Goal: Task Accomplishment & Management: Manage account settings

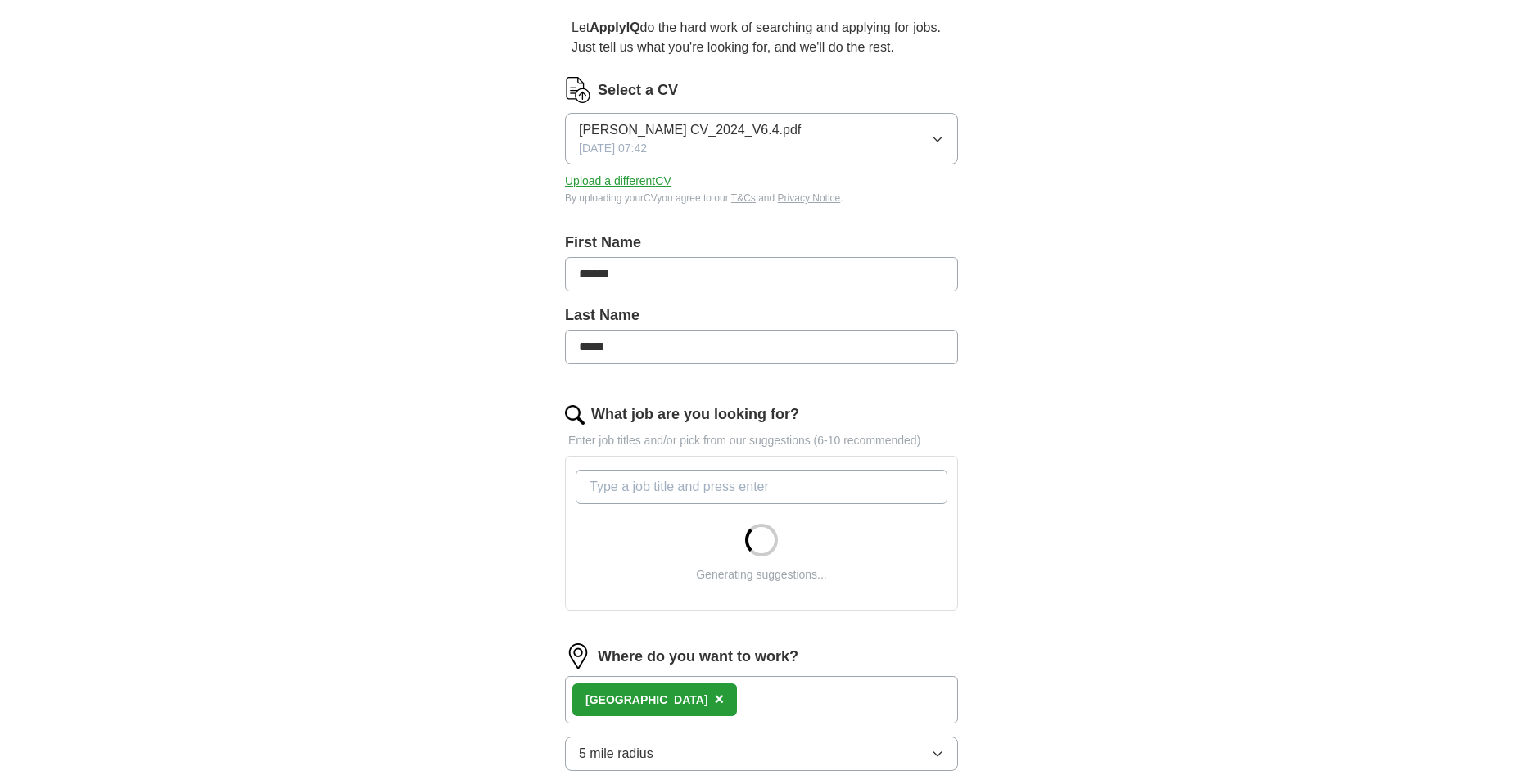
scroll to position [327, 0]
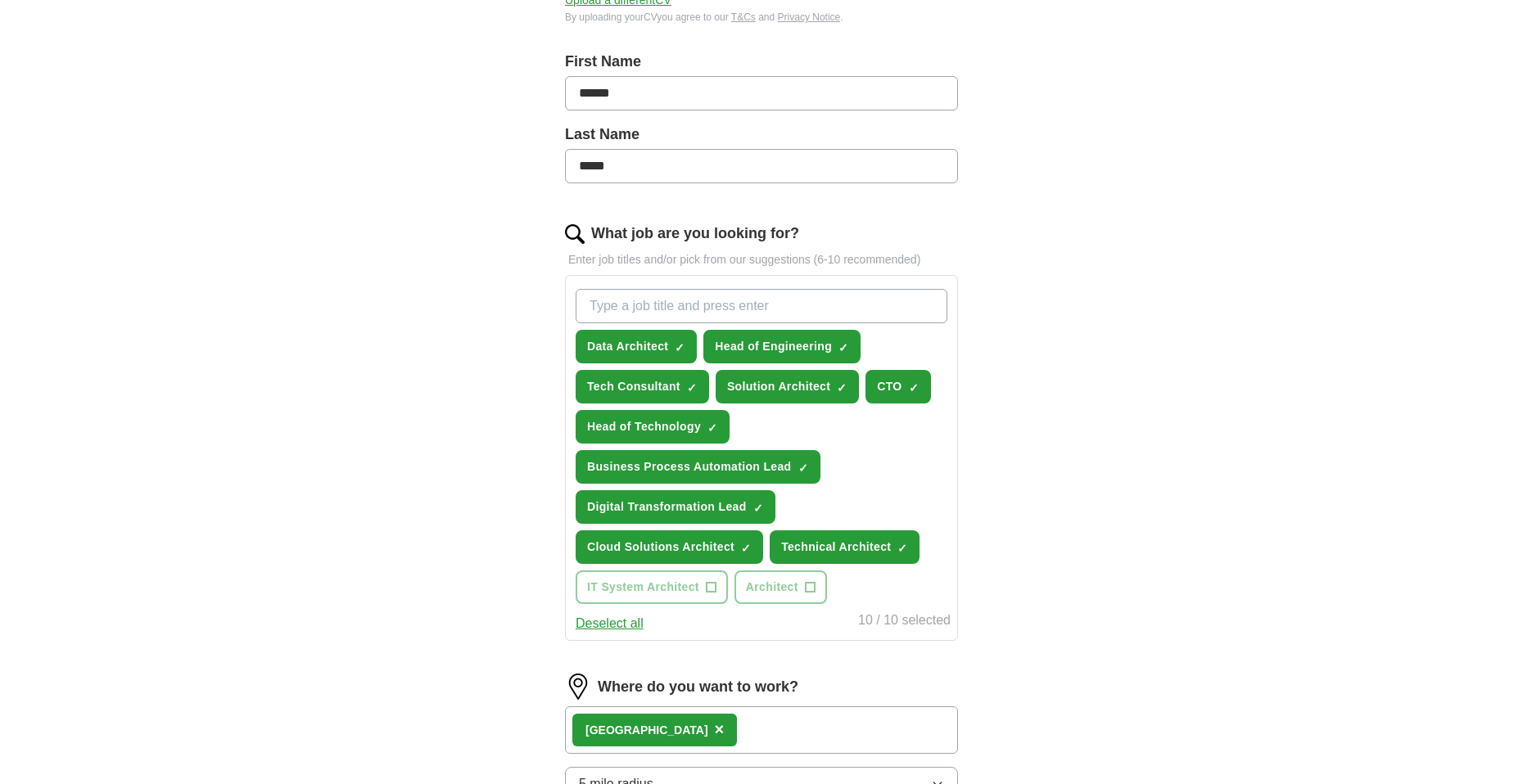
click at [738, 307] on input "What job are you looking for?" at bounding box center [761, 306] width 371 height 35
drag, startPoint x: 757, startPoint y: 503, endPoint x: 848, endPoint y: 487, distance: 92.4
click at [848, 487] on div "Data Architect ✓ × Head of Engineering ✓ × Tech Consultant ✓ × Solution Archite…" at bounding box center [761, 446] width 378 height 328
click at [0, 0] on span "×" at bounding box center [0, 0] width 0 height 0
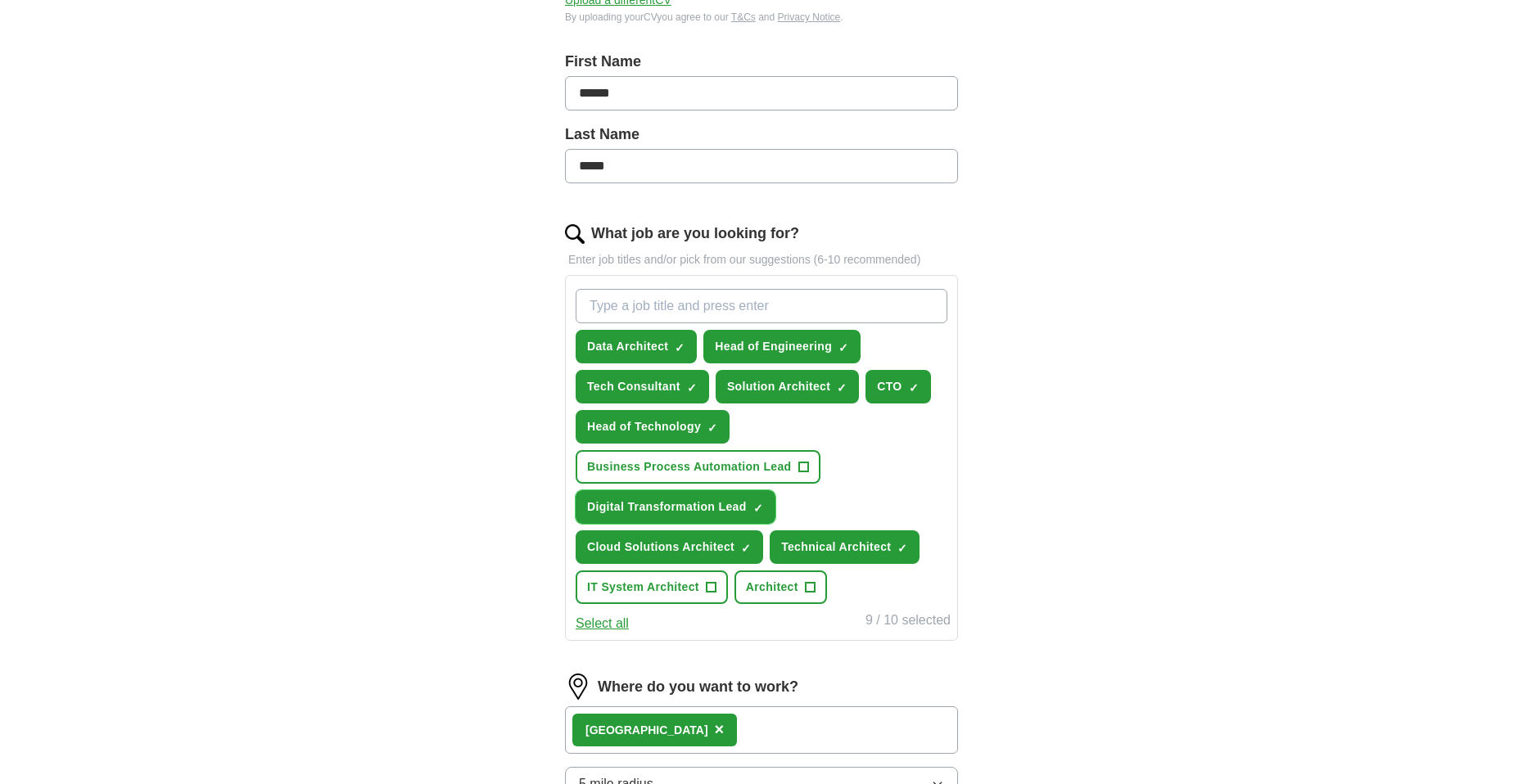
click at [0, 0] on span "×" at bounding box center [0, 0] width 0 height 0
click at [686, 310] on input "What job are you looking for?" at bounding box center [761, 306] width 371 height 35
type input "consultant"
type input "Software Architect"
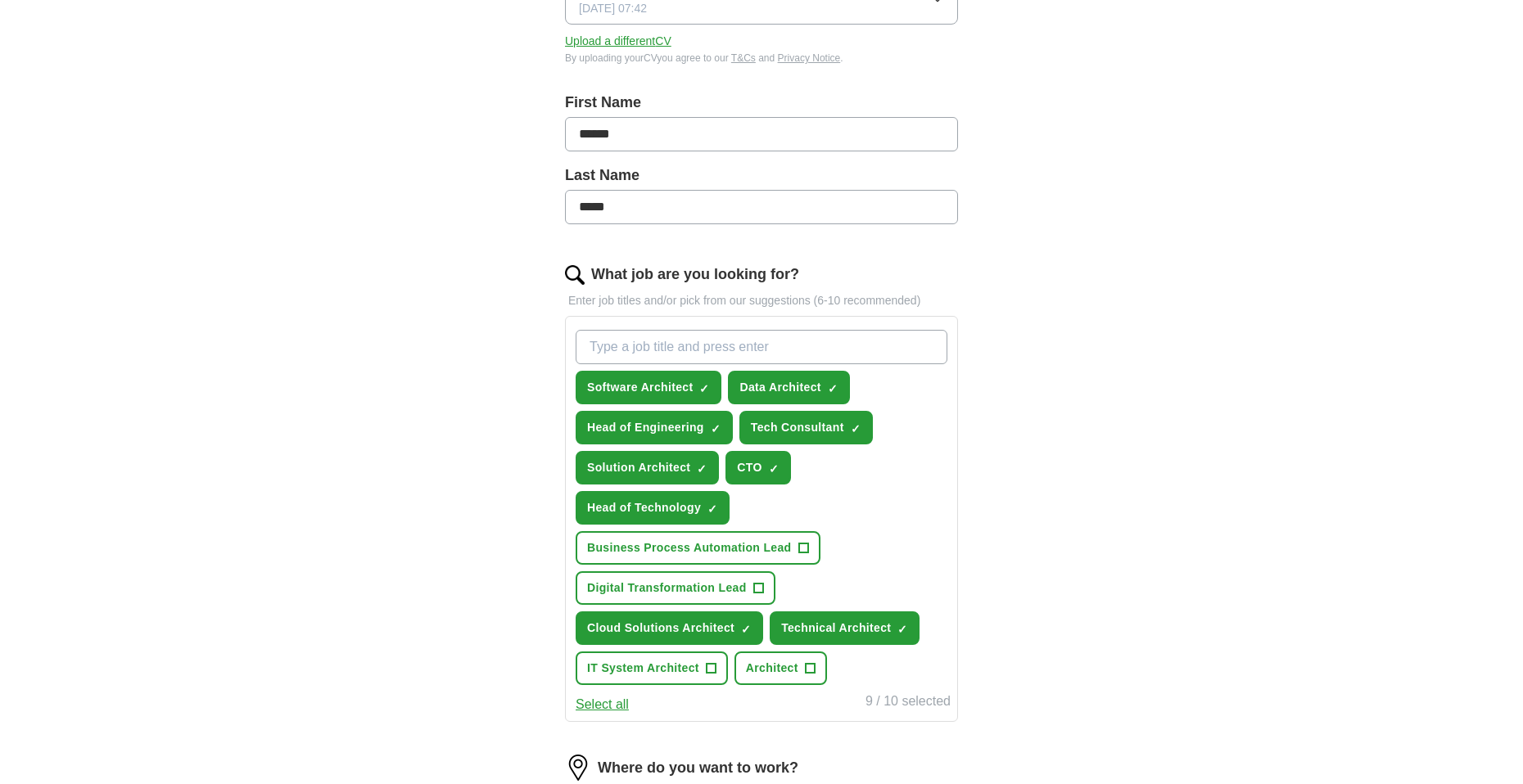
scroll to position [245, 0]
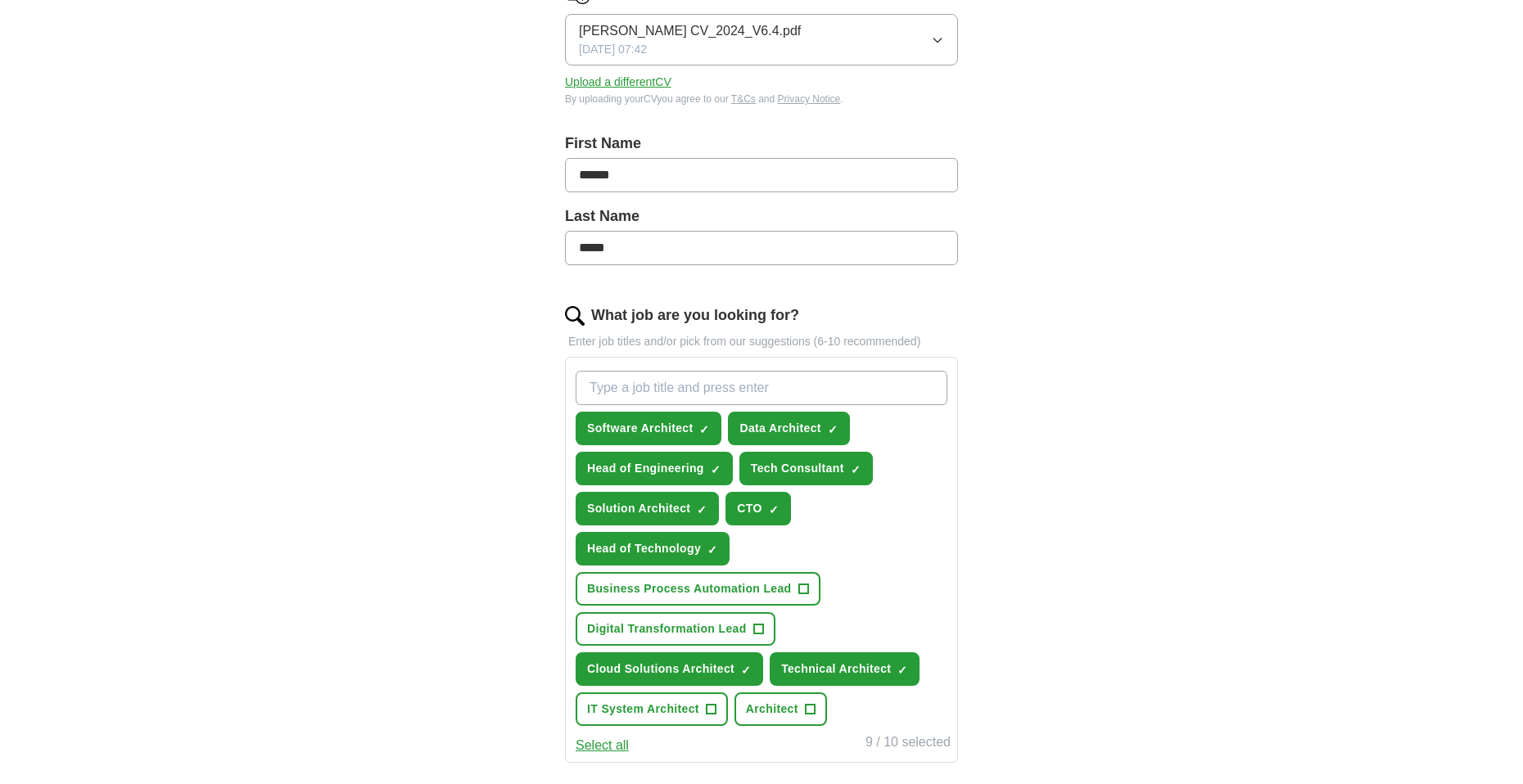
click at [674, 378] on input "What job are you looking for?" at bounding box center [761, 388] width 371 height 35
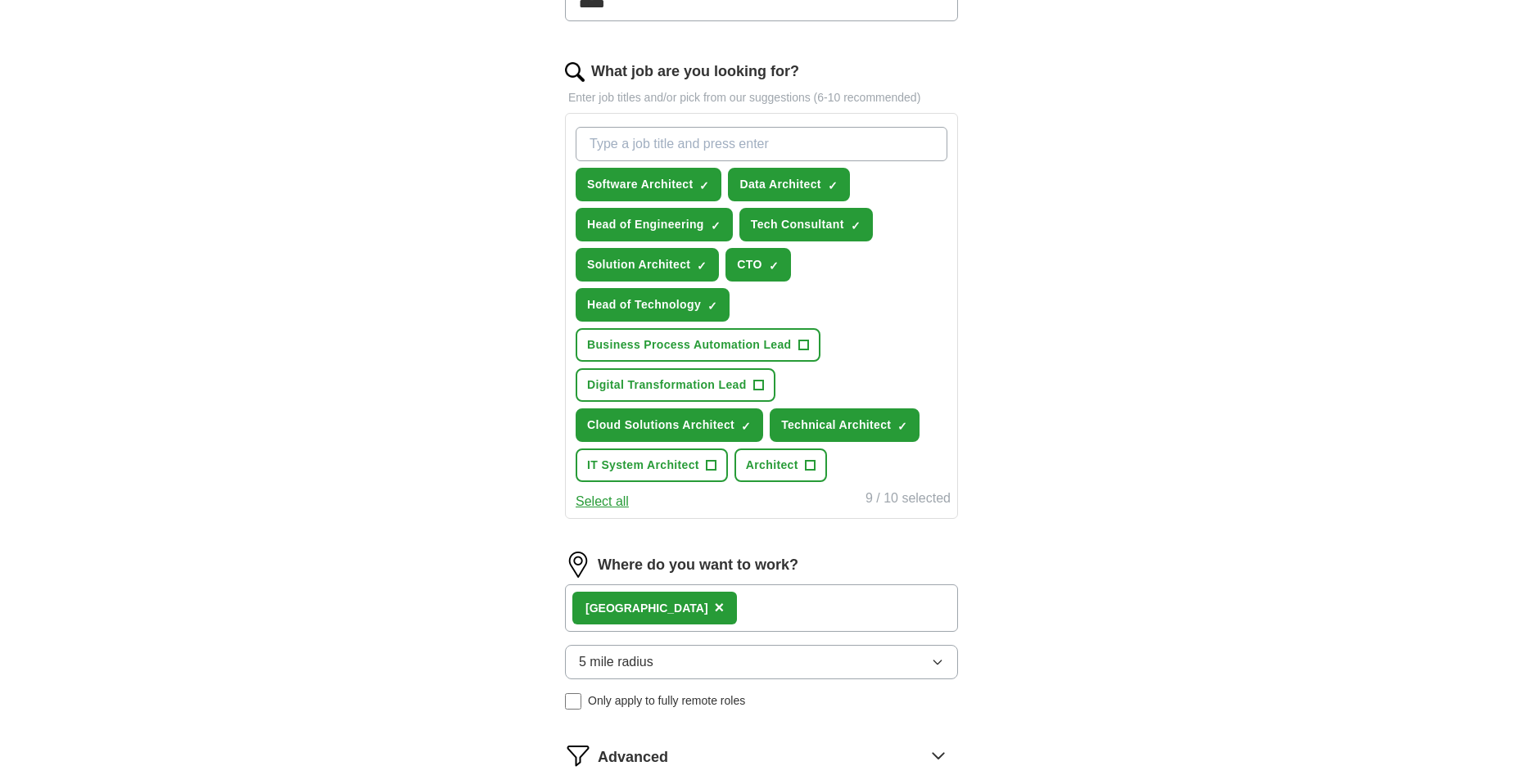
scroll to position [491, 0]
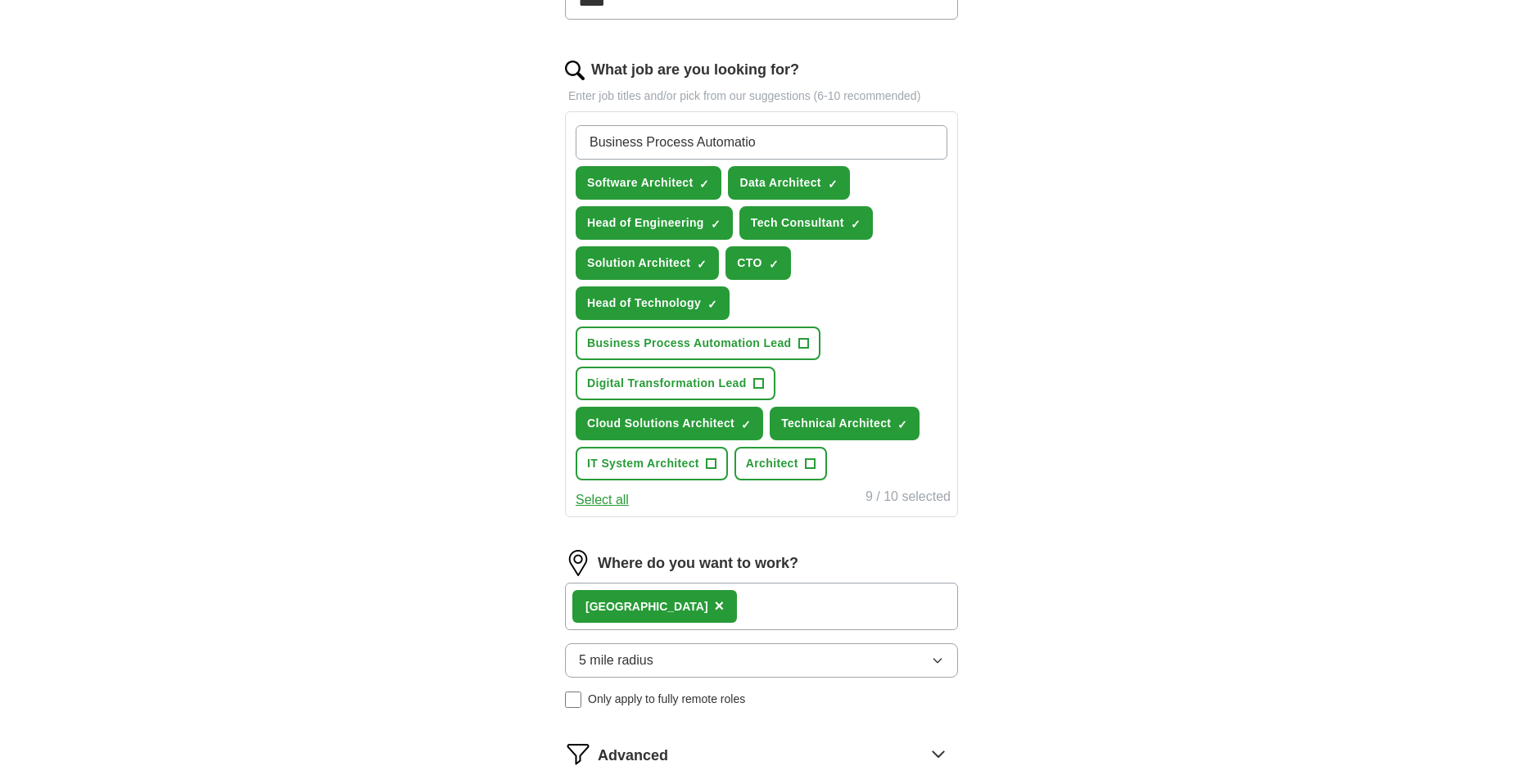
type input "Business Process Automation"
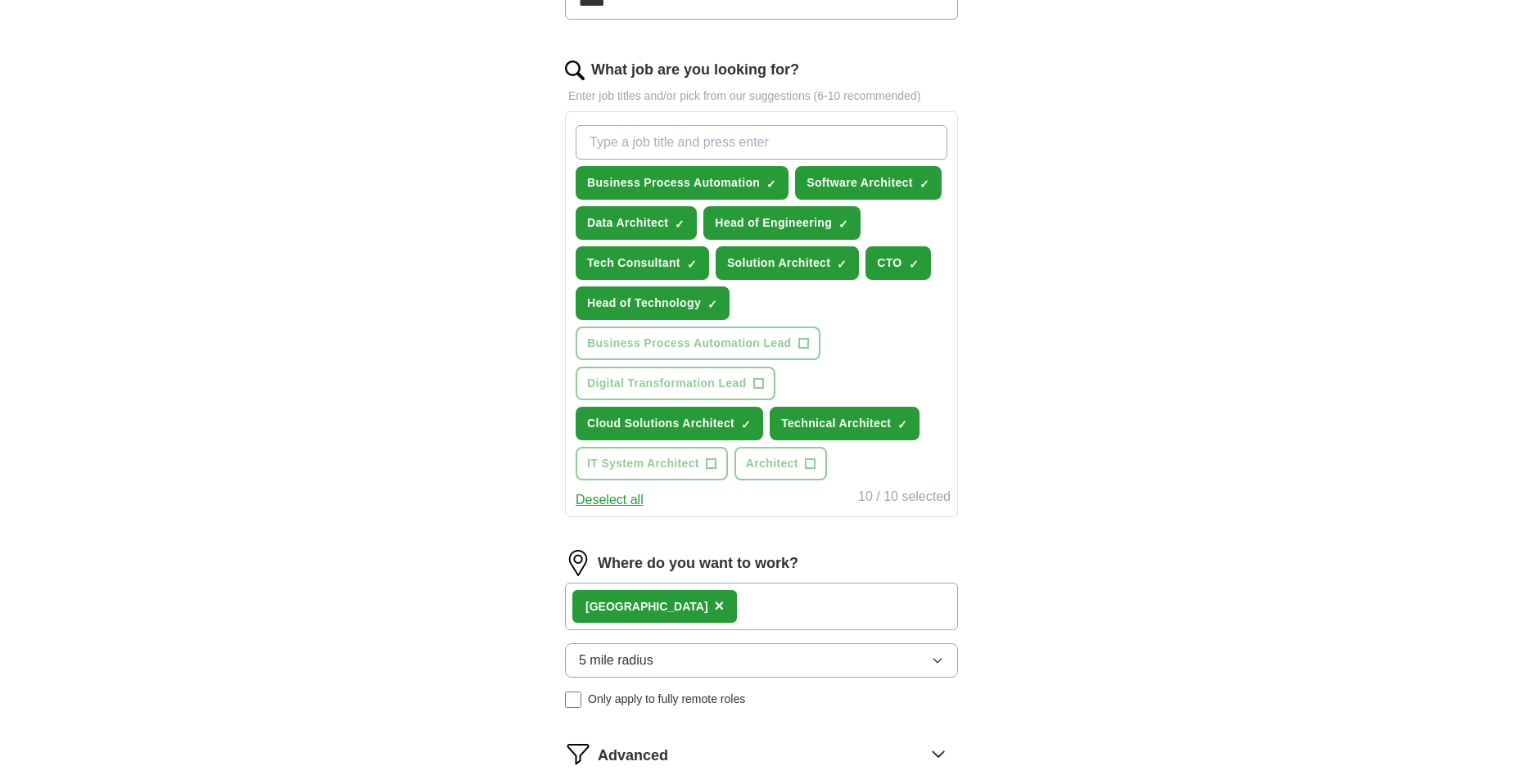
click at [637, 155] on input "What job are you looking for?" at bounding box center [761, 142] width 371 height 35
type input "Dynamics"
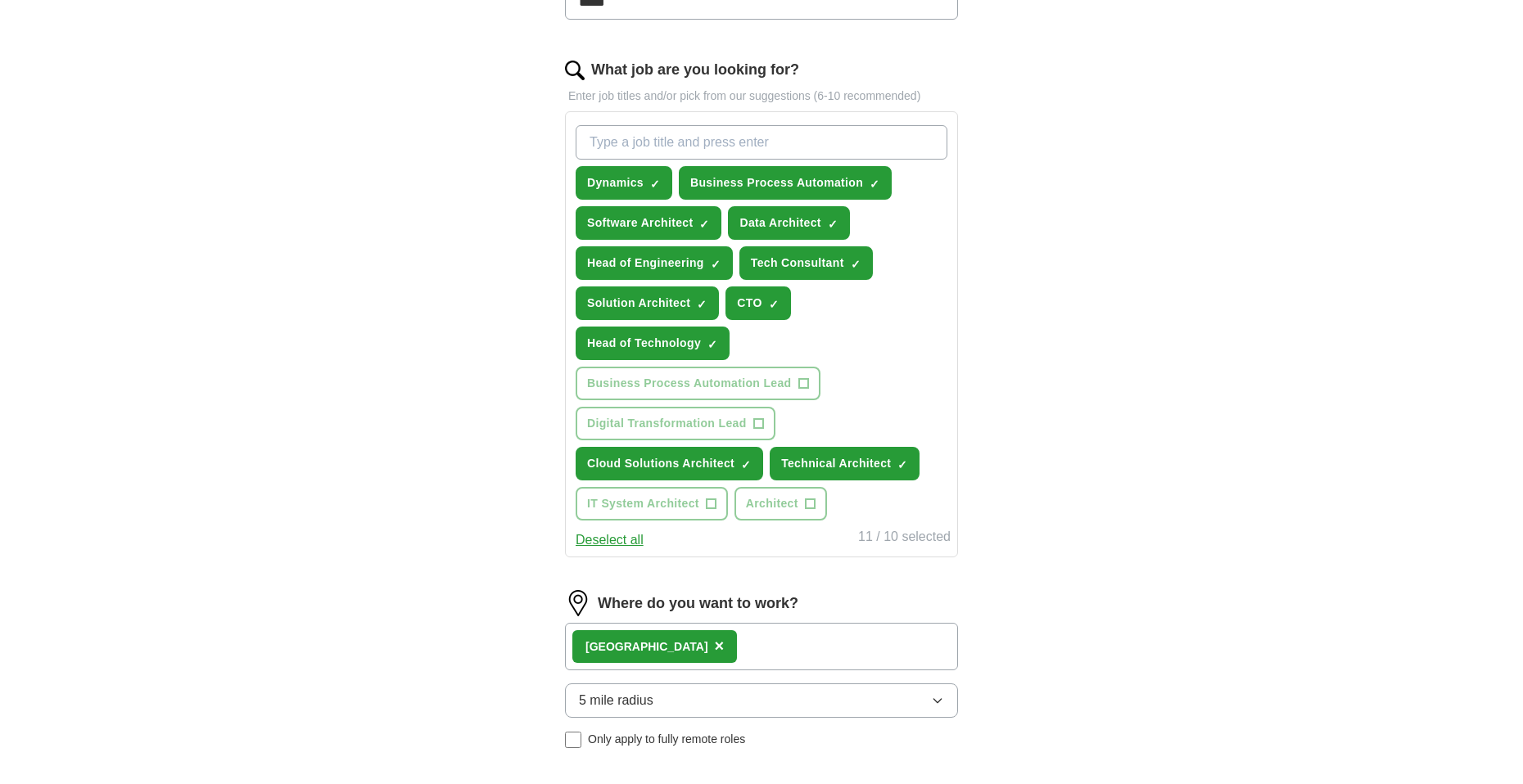
click at [679, 140] on input "What job are you looking for?" at bounding box center [761, 142] width 371 height 35
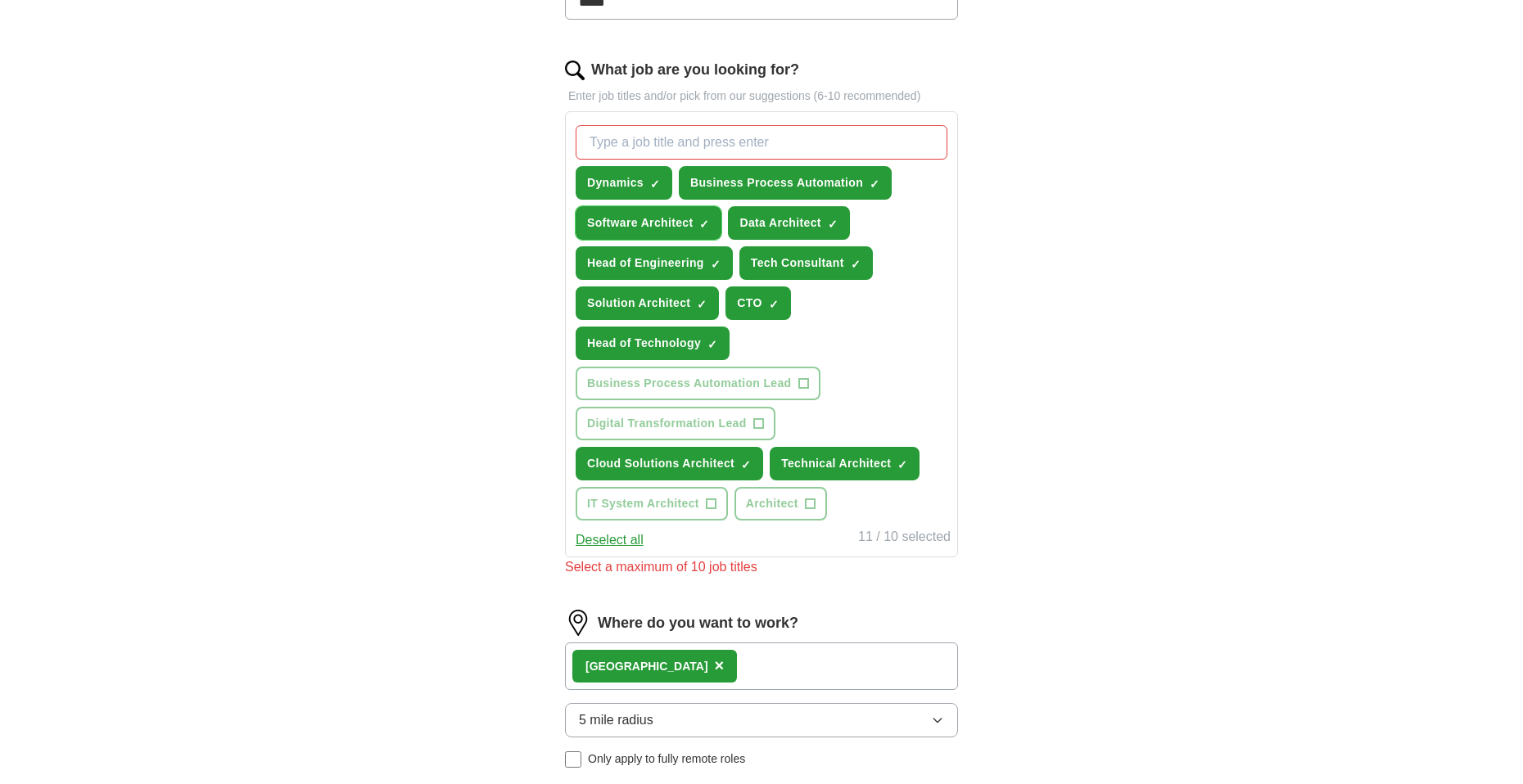
click at [0, 0] on span "×" at bounding box center [0, 0] width 0 height 0
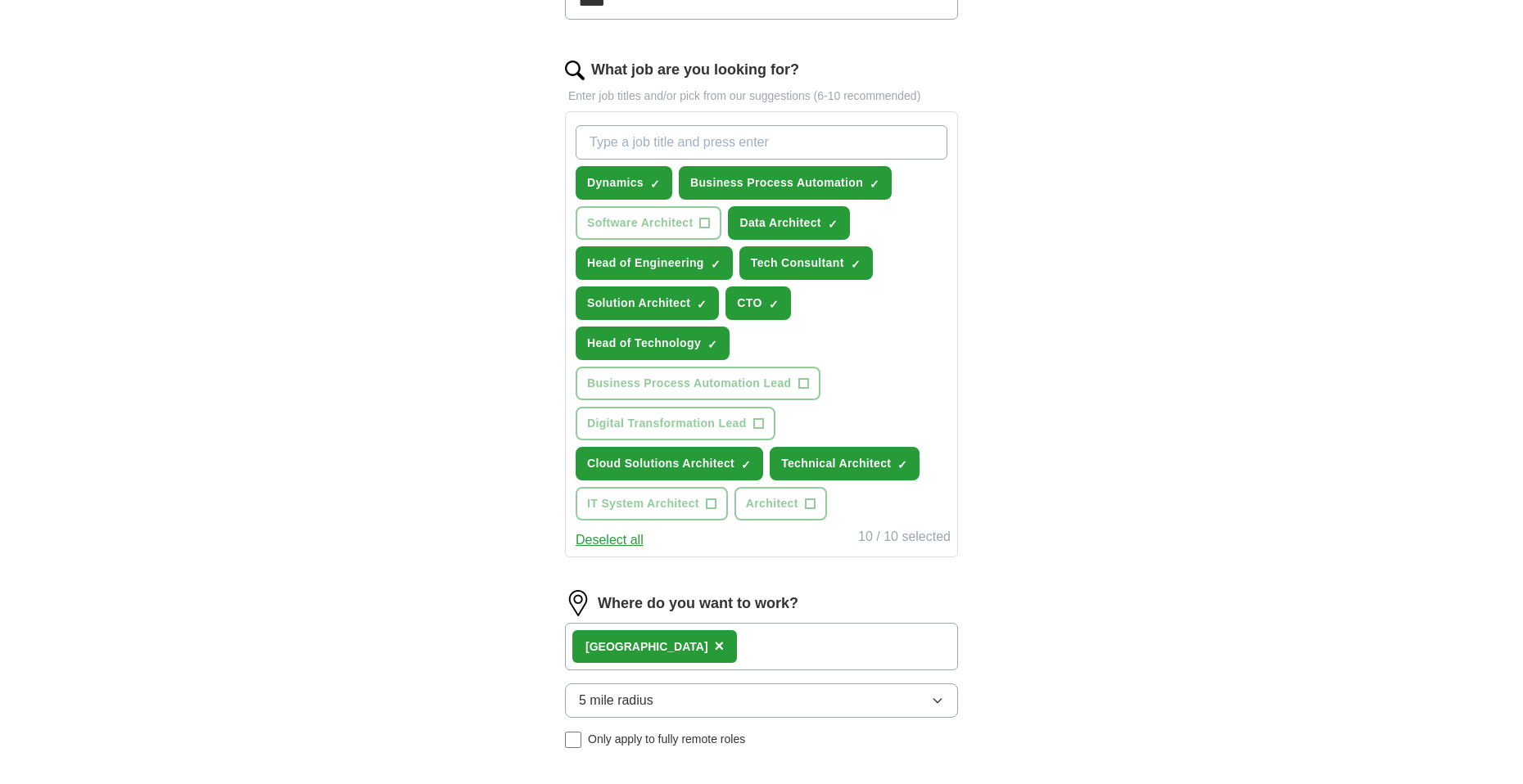
click at [907, 340] on div "Dynamics ✓ × Business Process Automation ✓ × Software Architect + Data Architec…" at bounding box center [761, 323] width 378 height 408
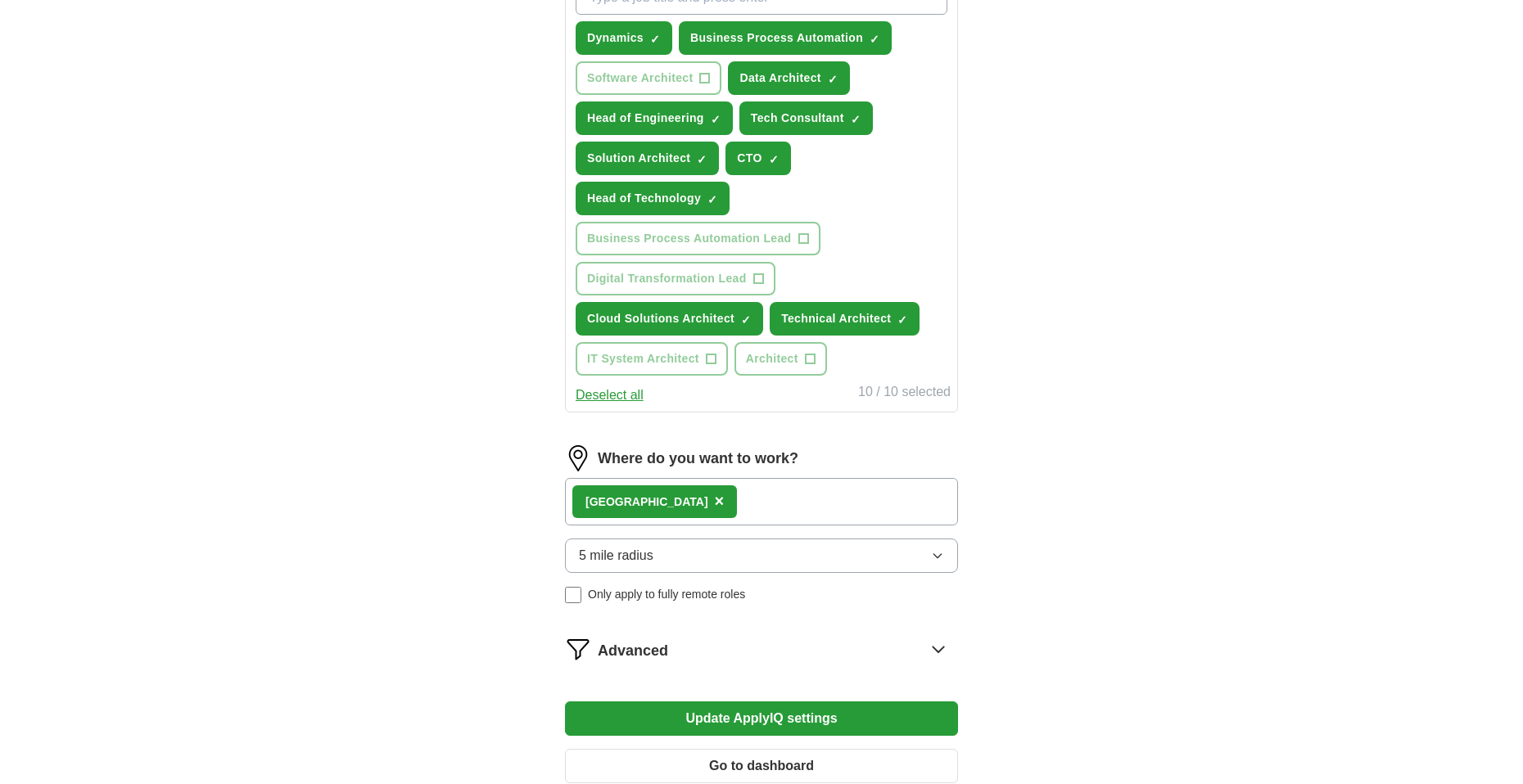
scroll to position [818, 0]
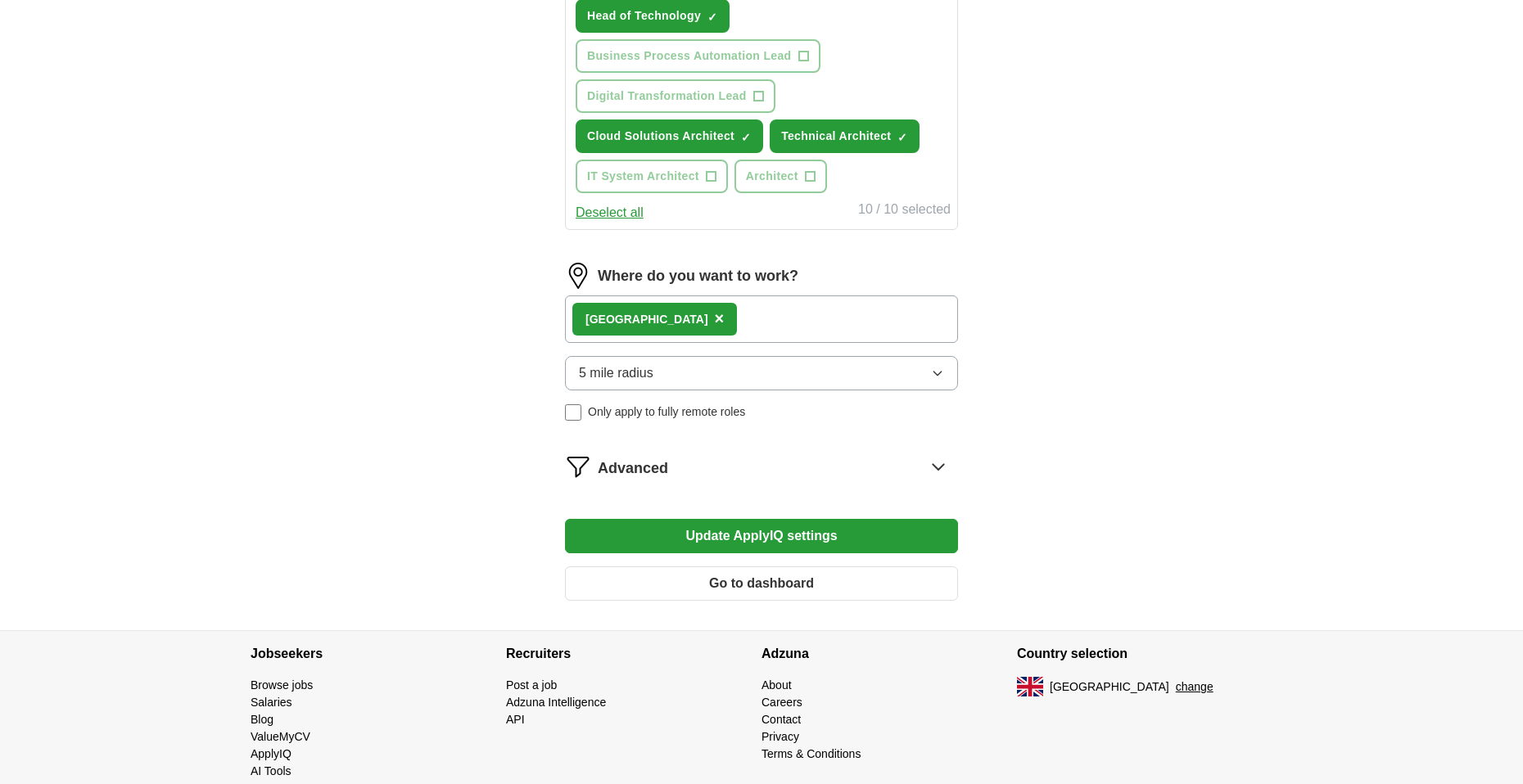
click at [798, 539] on button "Update ApplyIQ settings" at bounding box center [761, 536] width 393 height 35
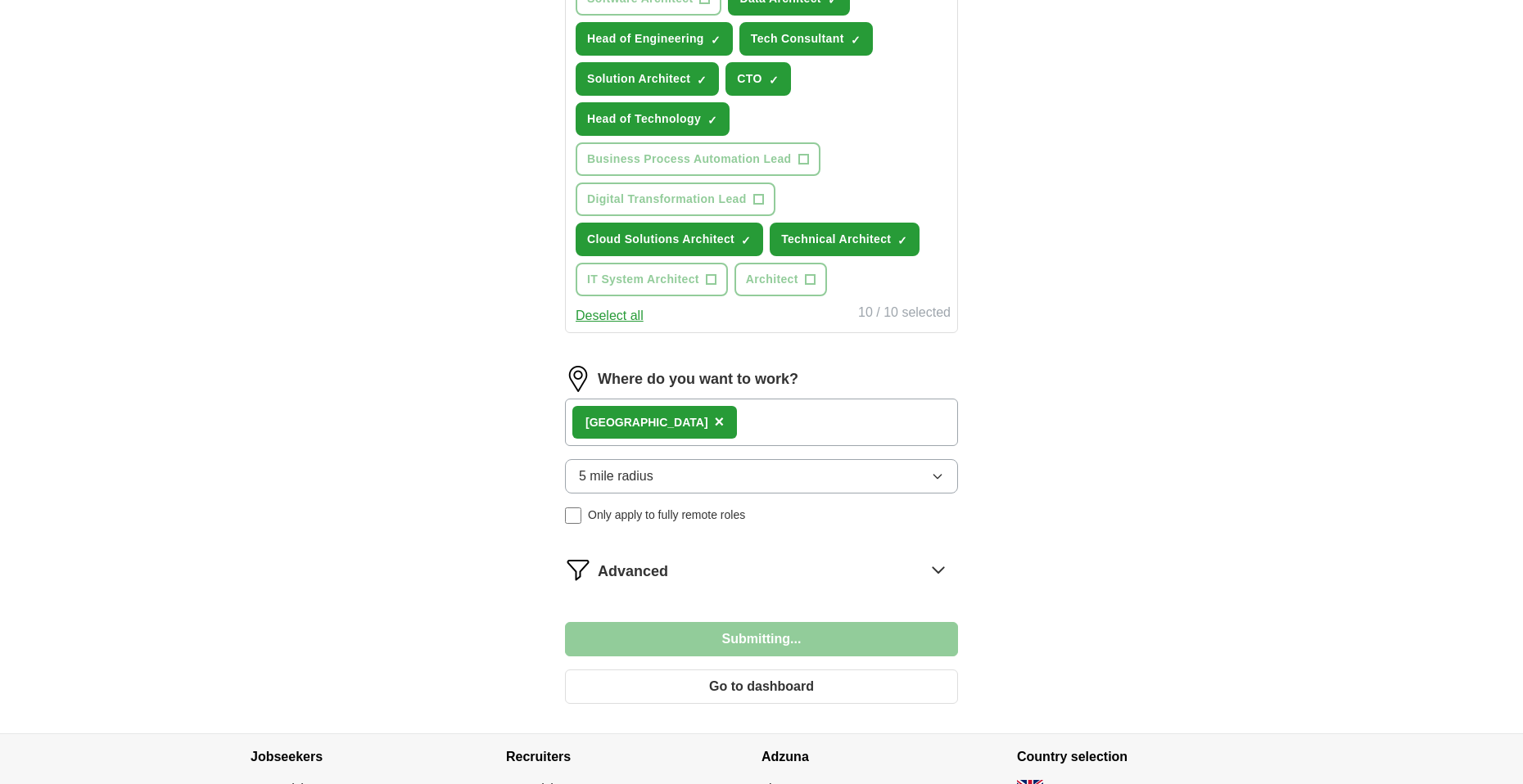
scroll to position [491, 0]
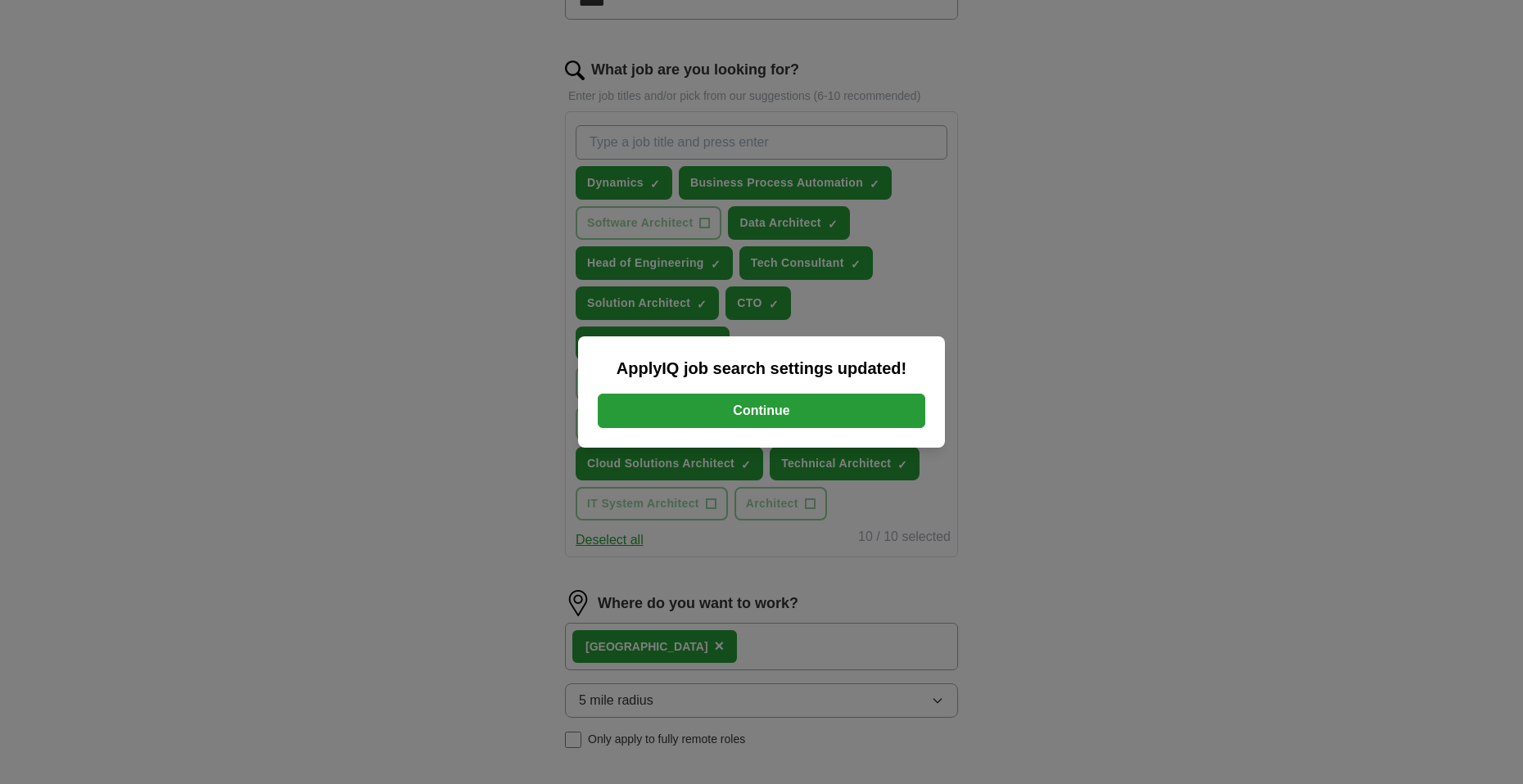
click at [689, 397] on button "Continue" at bounding box center [761, 411] width 327 height 35
